Goal: Task Accomplishment & Management: Use online tool/utility

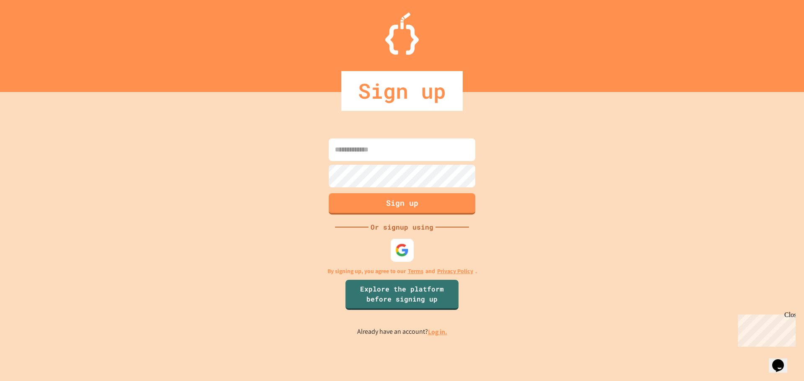
click at [405, 248] on img at bounding box center [402, 250] width 14 height 14
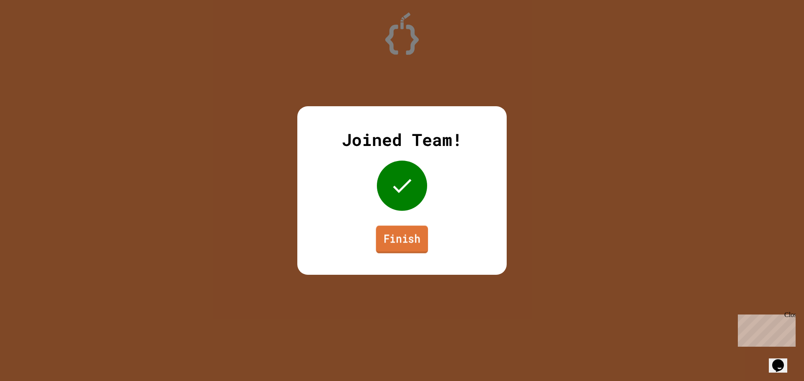
click at [413, 244] on link "Finish" at bounding box center [402, 240] width 52 height 28
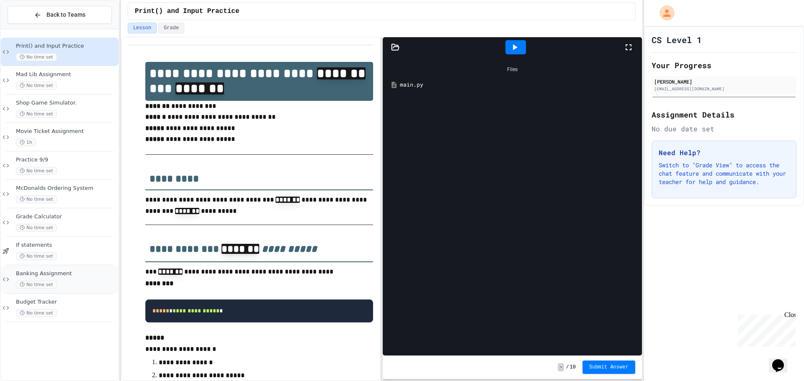
click at [93, 283] on div "No time set" at bounding box center [66, 285] width 101 height 8
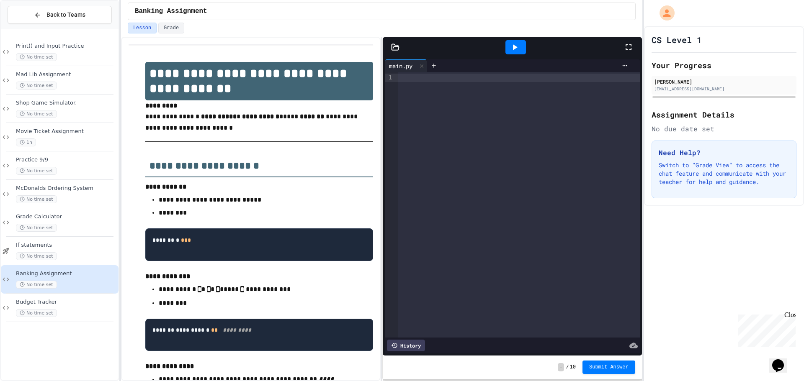
click at [446, 118] on div at bounding box center [519, 205] width 242 height 266
click at [75, 309] on div "No time set" at bounding box center [66, 313] width 101 height 8
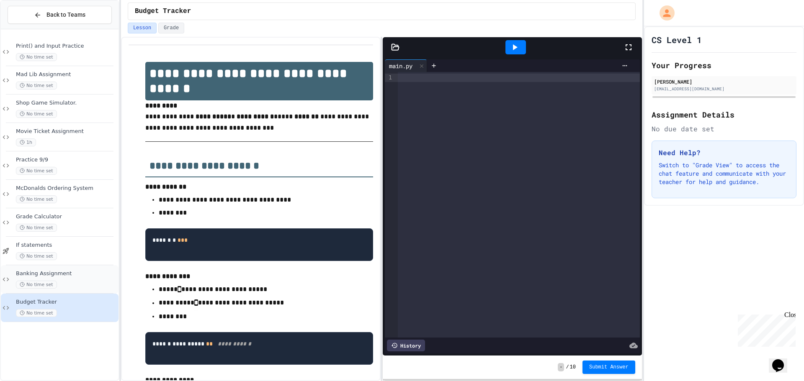
click at [69, 285] on div "No time set" at bounding box center [66, 285] width 101 height 8
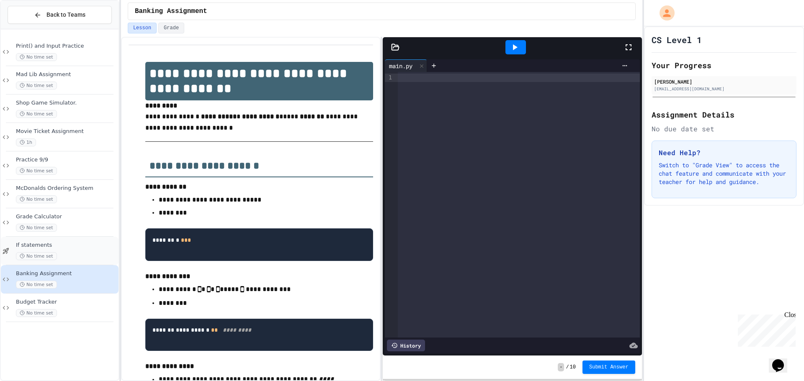
click at [70, 252] on div "No time set" at bounding box center [66, 256] width 101 height 8
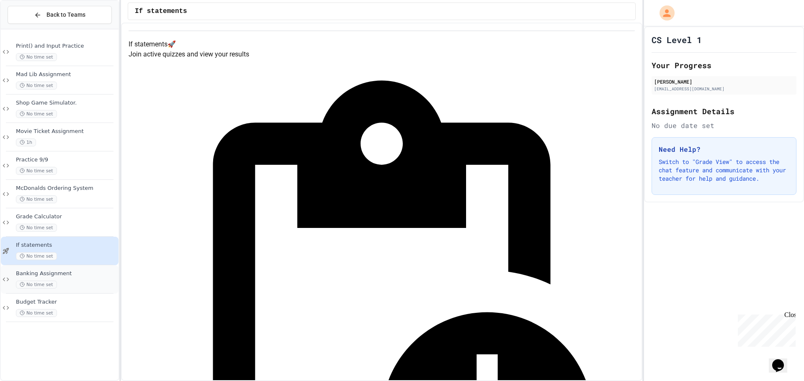
click at [83, 272] on span "Banking Assignment" at bounding box center [66, 273] width 101 height 7
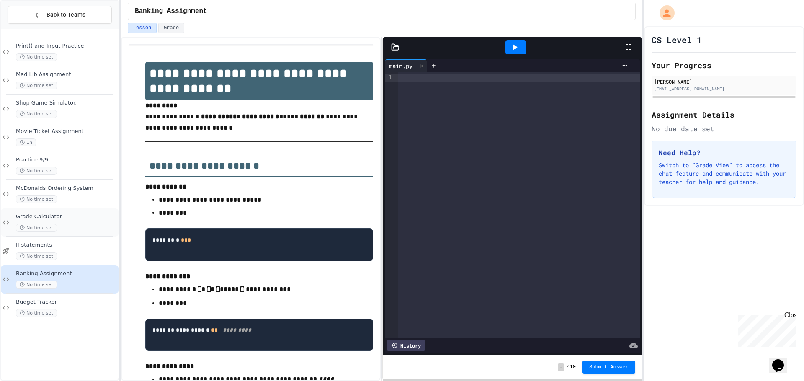
click at [57, 216] on span "Grade Calculator" at bounding box center [66, 216] width 101 height 7
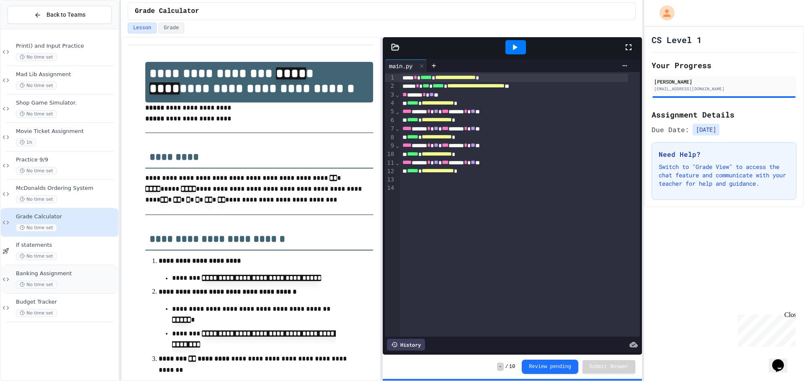
click at [59, 285] on div "No time set" at bounding box center [66, 285] width 101 height 8
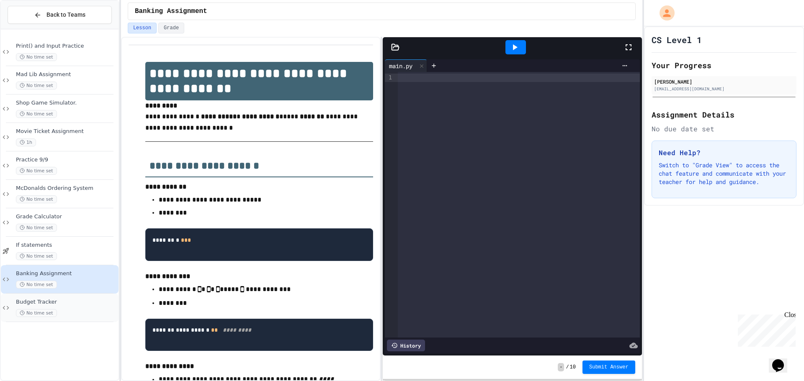
click at [65, 315] on div "No time set" at bounding box center [66, 313] width 101 height 8
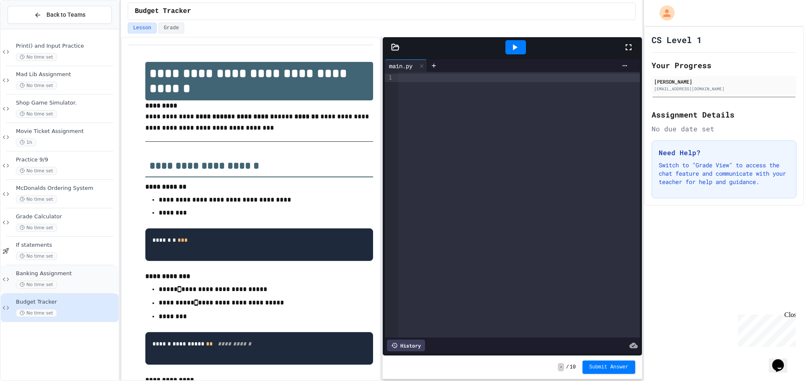
click at [48, 285] on span "No time set" at bounding box center [36, 285] width 41 height 8
